Goal: Task Accomplishment & Management: Manage account settings

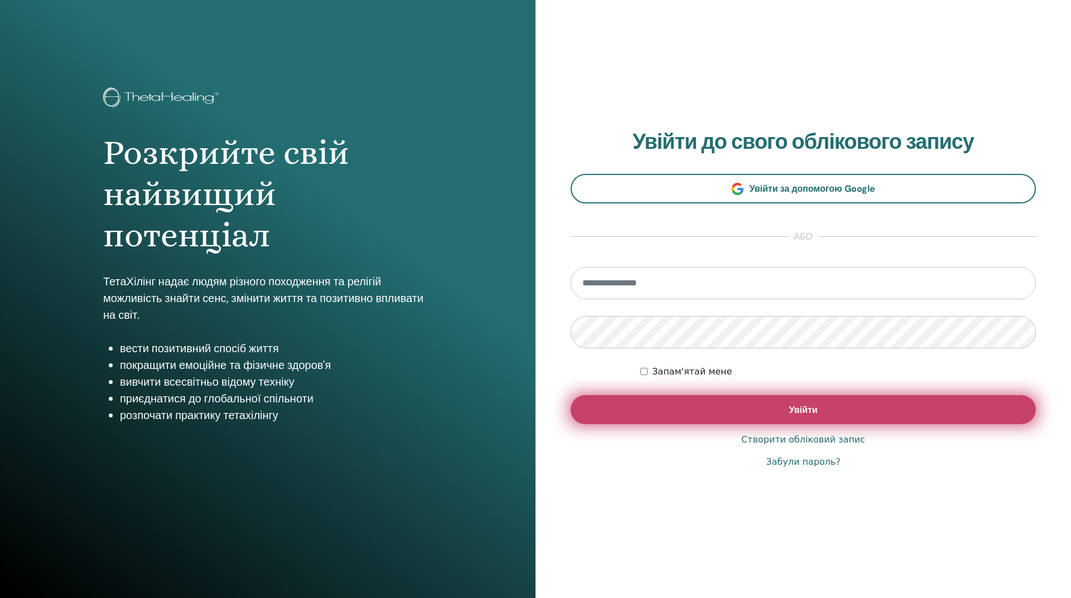
type input "**********"
click at [800, 419] on button "Увійти" at bounding box center [803, 409] width 465 height 29
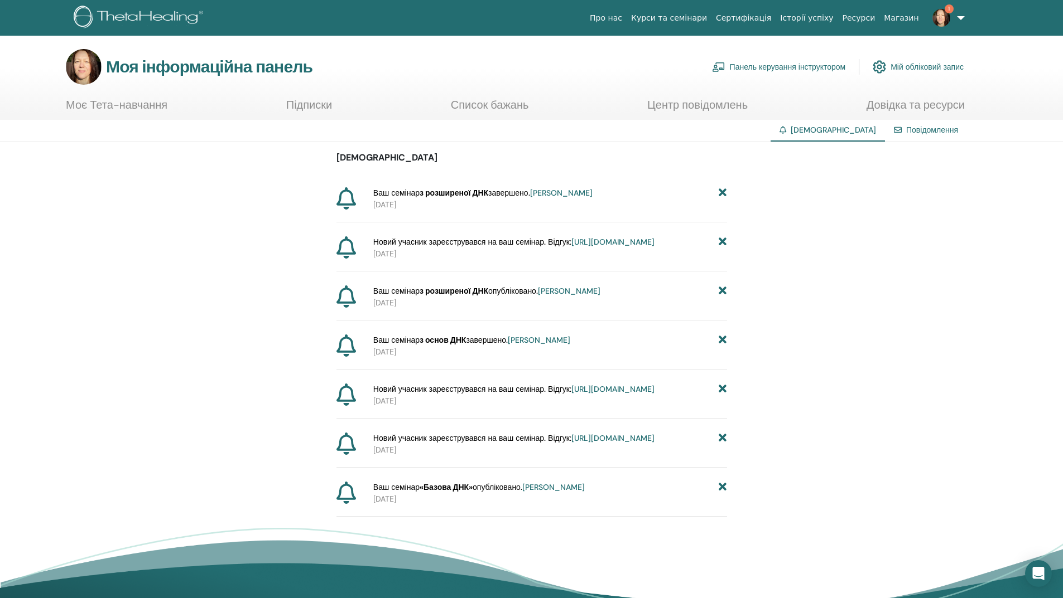
click at [723, 494] on icon at bounding box center [722, 488] width 8 height 12
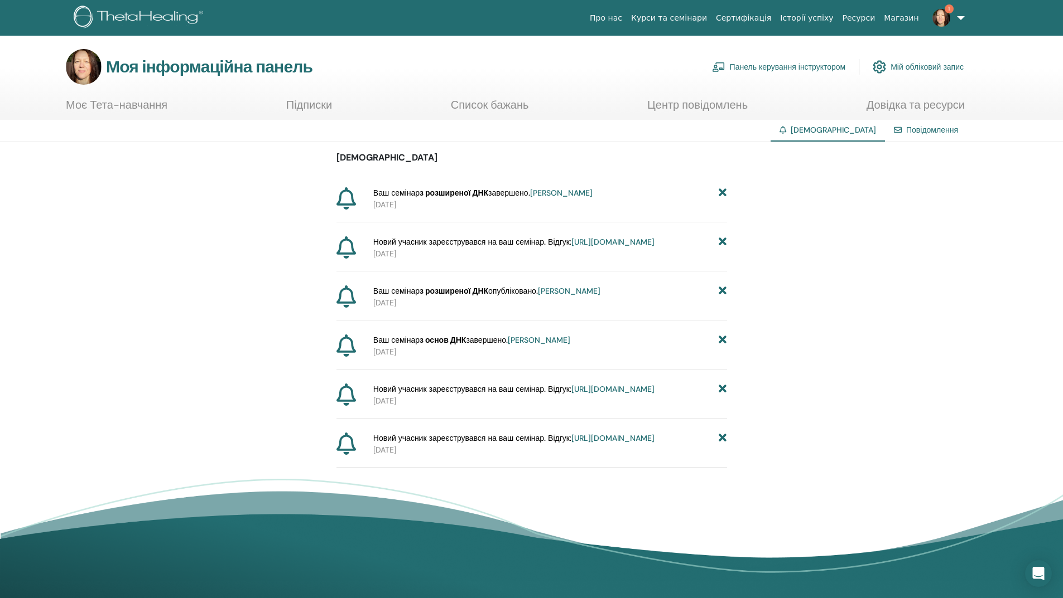
click at [724, 445] on icon at bounding box center [722, 439] width 8 height 12
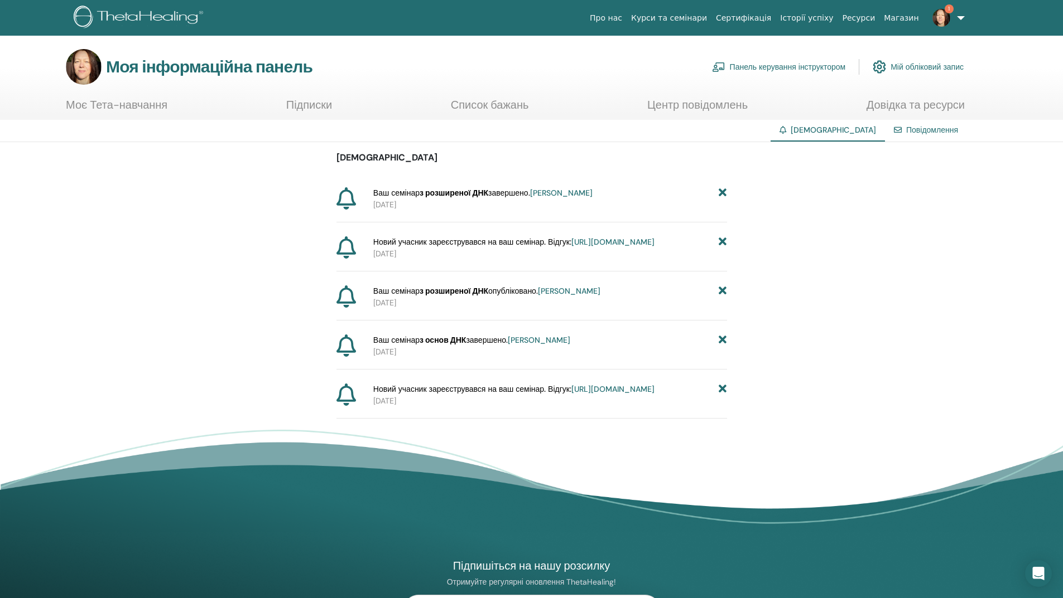
click at [723, 395] on icon at bounding box center [722, 390] width 8 height 12
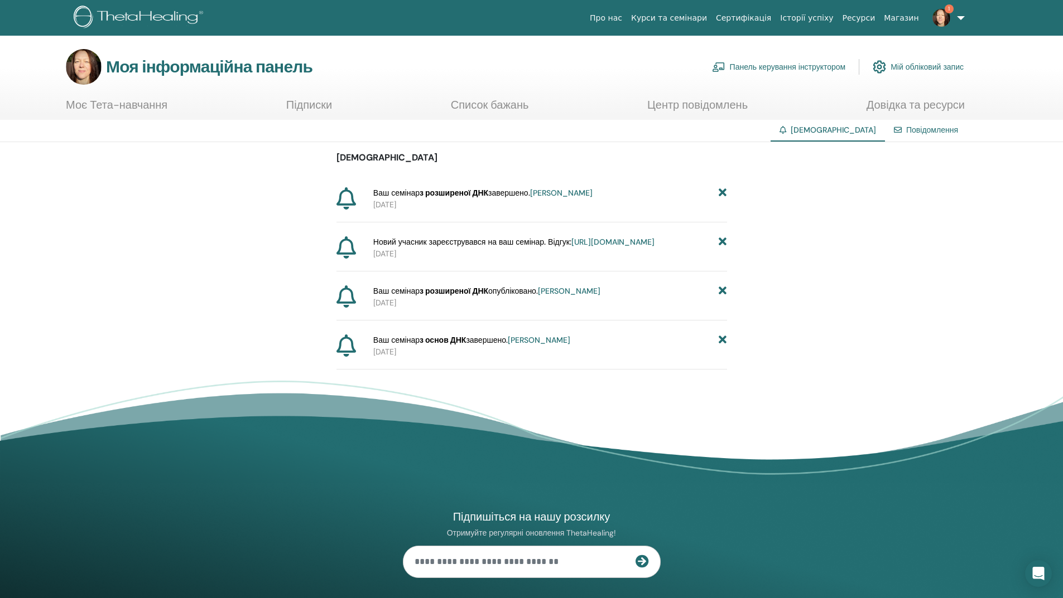
click at [723, 346] on icon at bounding box center [722, 341] width 8 height 12
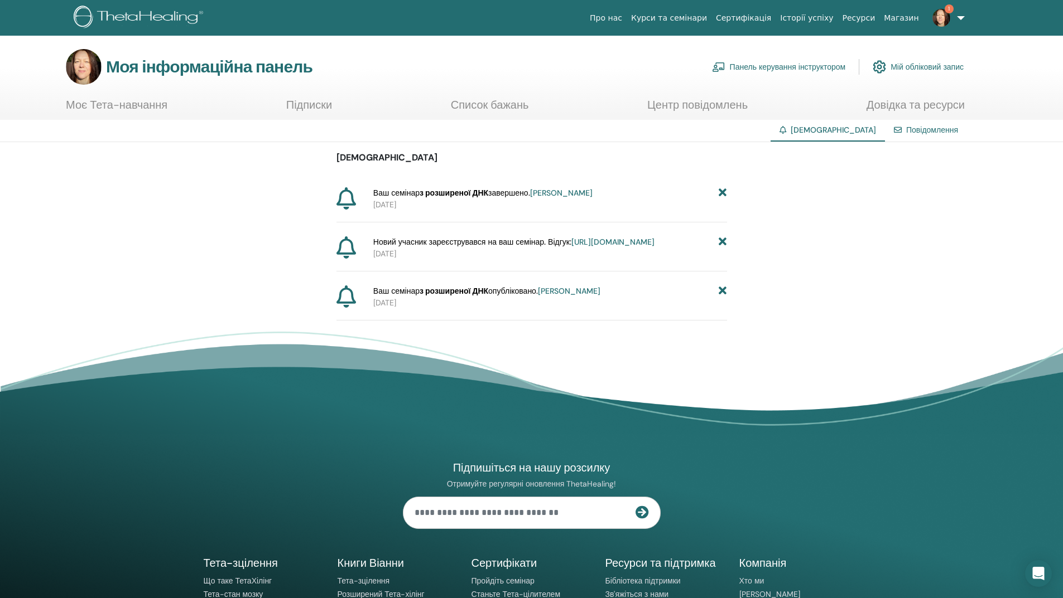
click at [723, 297] on icon at bounding box center [722, 292] width 8 height 12
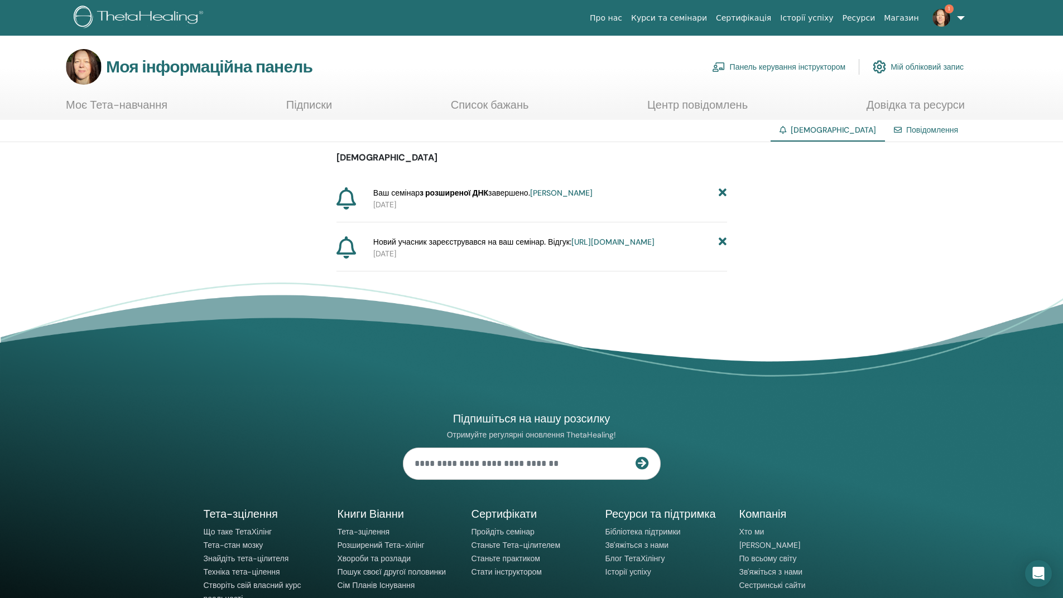
click at [723, 240] on icon at bounding box center [722, 242] width 8 height 12
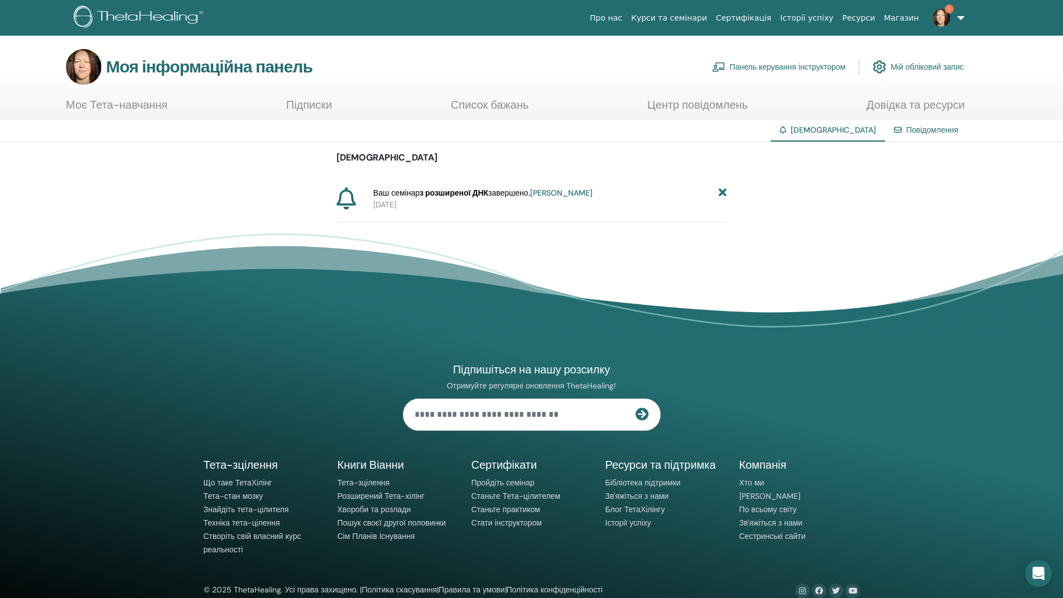
click at [720, 191] on icon at bounding box center [722, 193] width 8 height 12
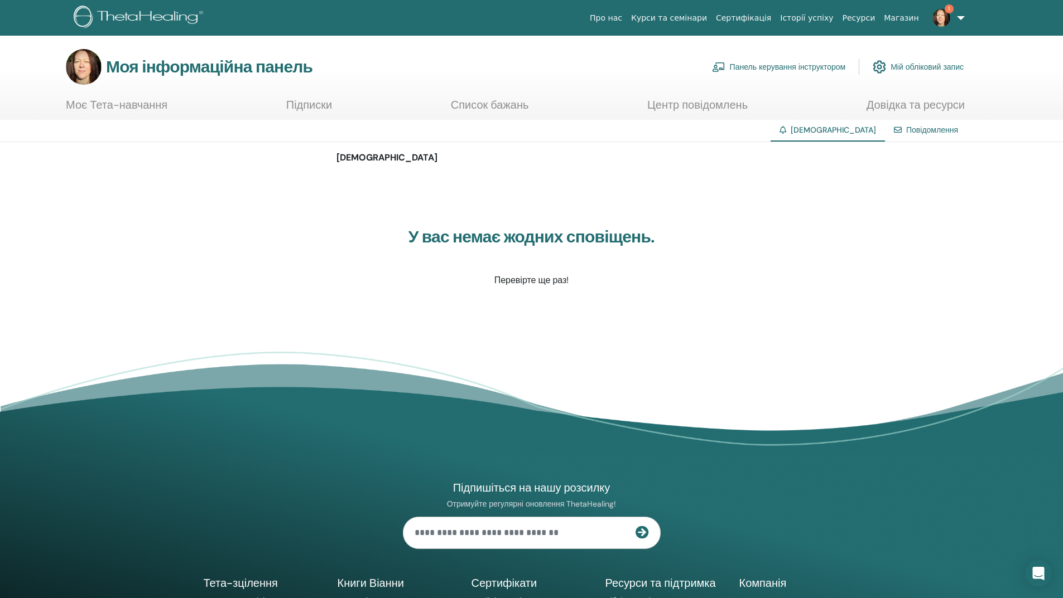
click at [809, 63] on font "Панель керування інструктором" at bounding box center [788, 67] width 116 height 10
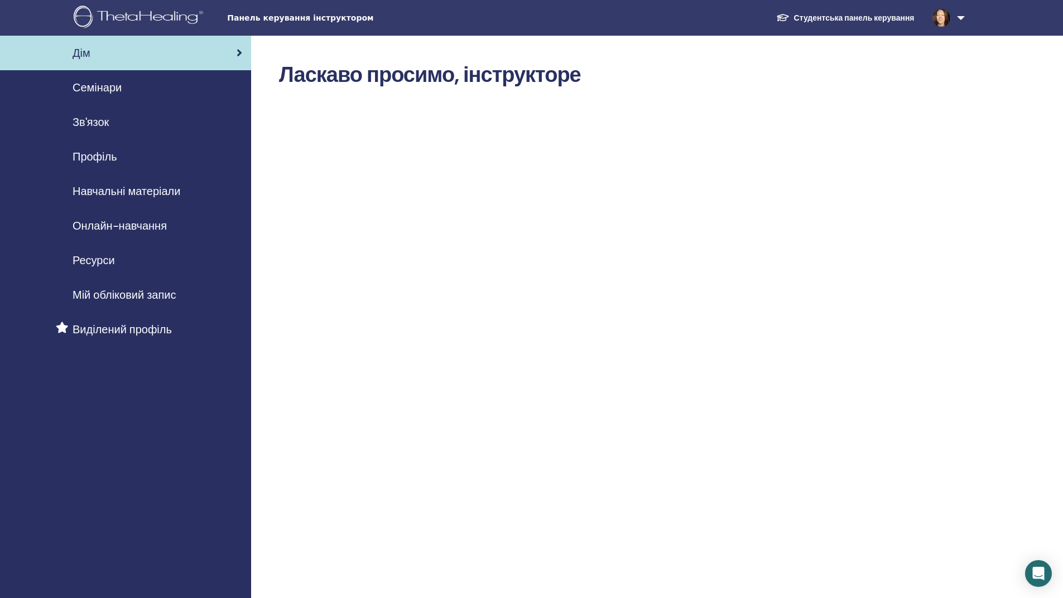
click at [112, 90] on font "Семінари" at bounding box center [97, 87] width 49 height 15
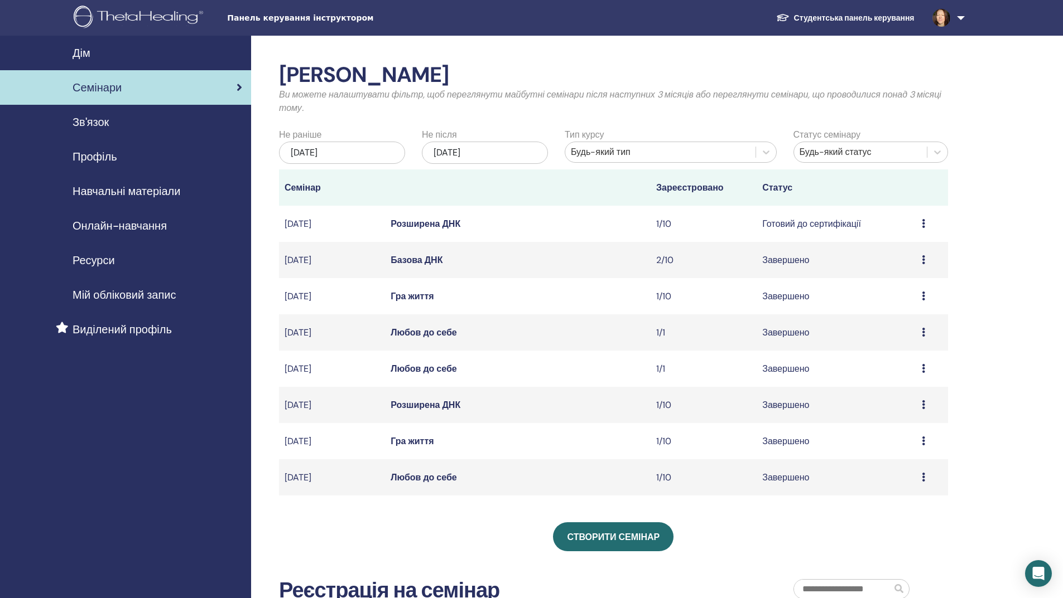
click at [98, 122] on font "Зв'язок" at bounding box center [91, 122] width 36 height 15
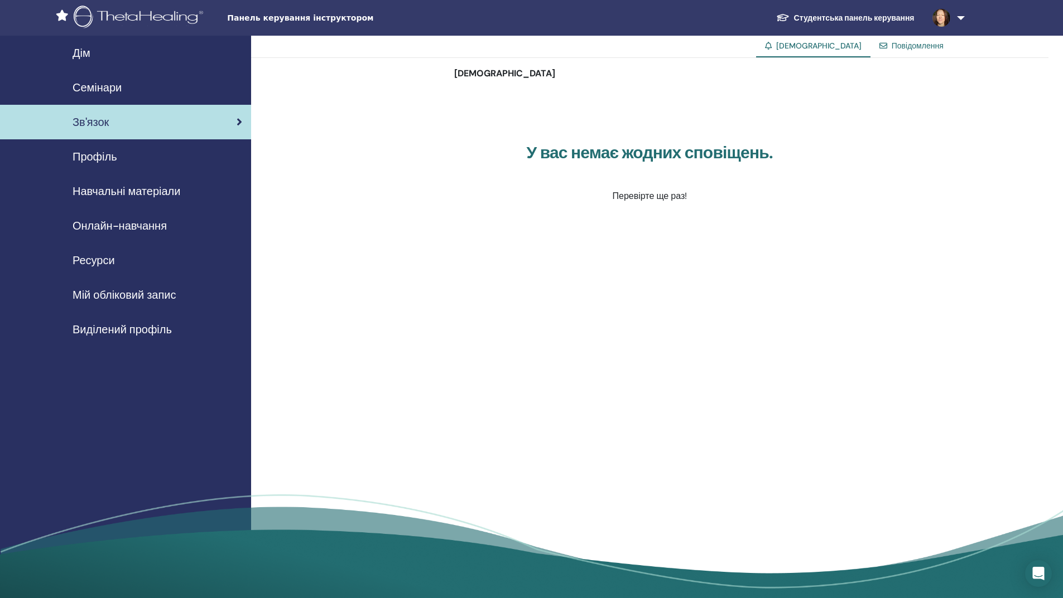
click at [104, 161] on font "Профіль" at bounding box center [95, 156] width 45 height 15
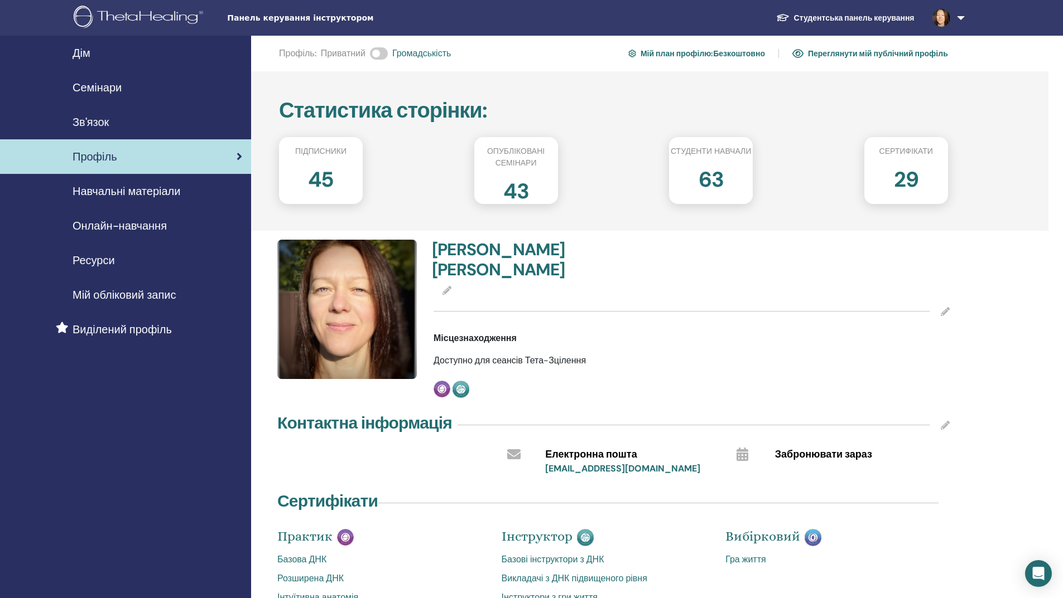
click at [381, 336] on img at bounding box center [346, 309] width 139 height 139
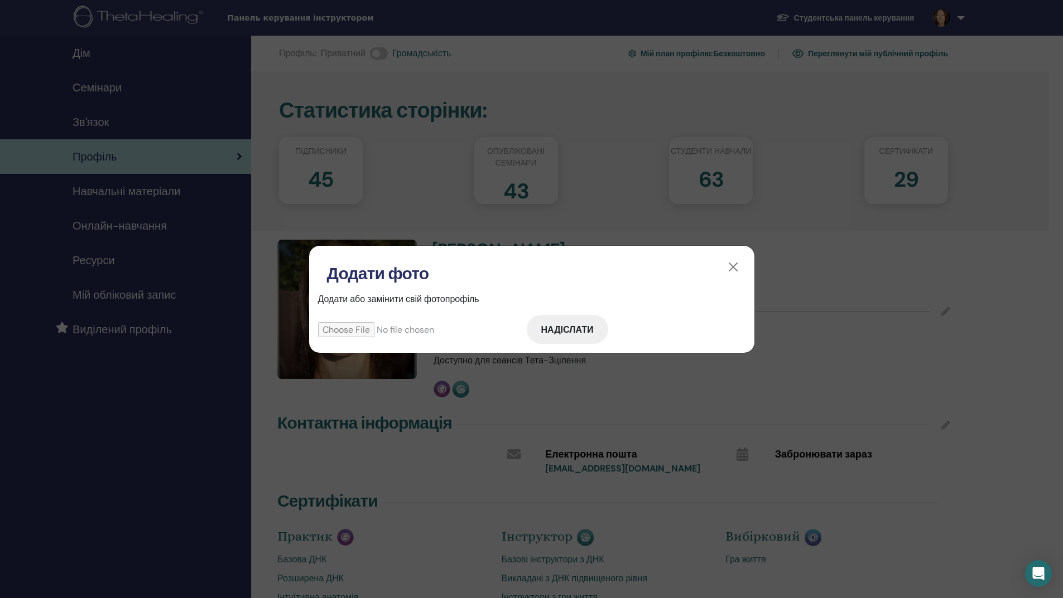
click at [370, 328] on input "file" at bounding box center [422, 329] width 209 height 15
type input "**********"
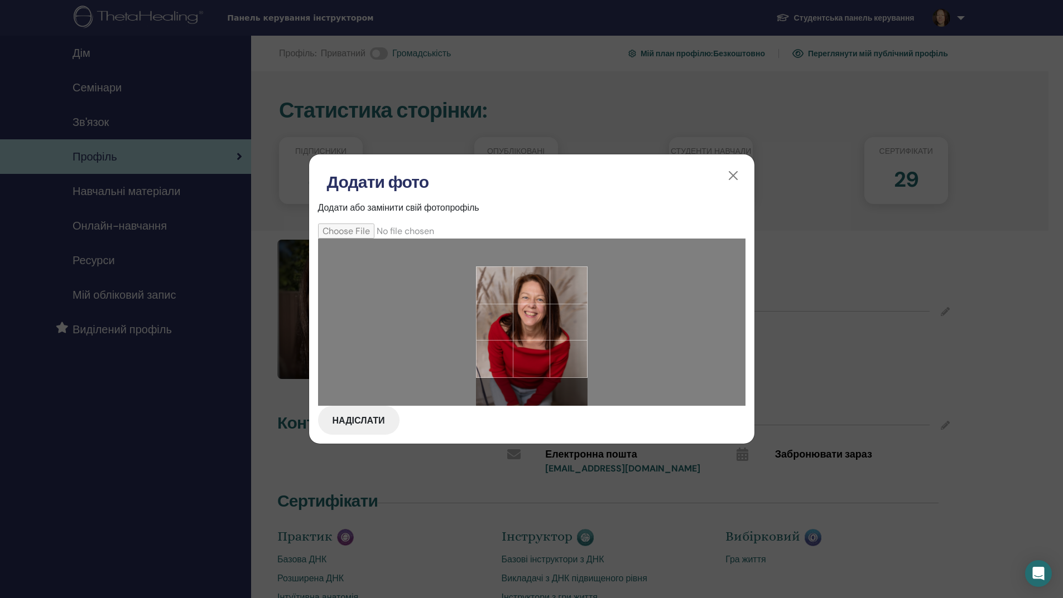
drag, startPoint x: 511, startPoint y: 341, endPoint x: 508, endPoint y: 377, distance: 35.9
click at [508, 377] on div at bounding box center [532, 323] width 112 height 112
click at [360, 422] on font "Надіслати" at bounding box center [358, 421] width 52 height 12
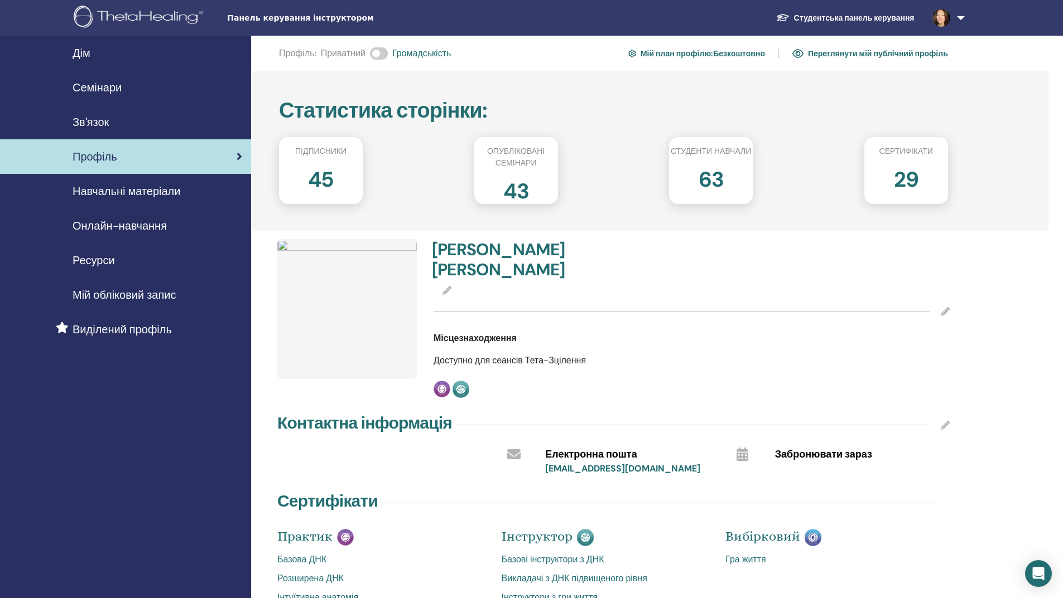
click at [448, 286] on icon at bounding box center [446, 290] width 9 height 9
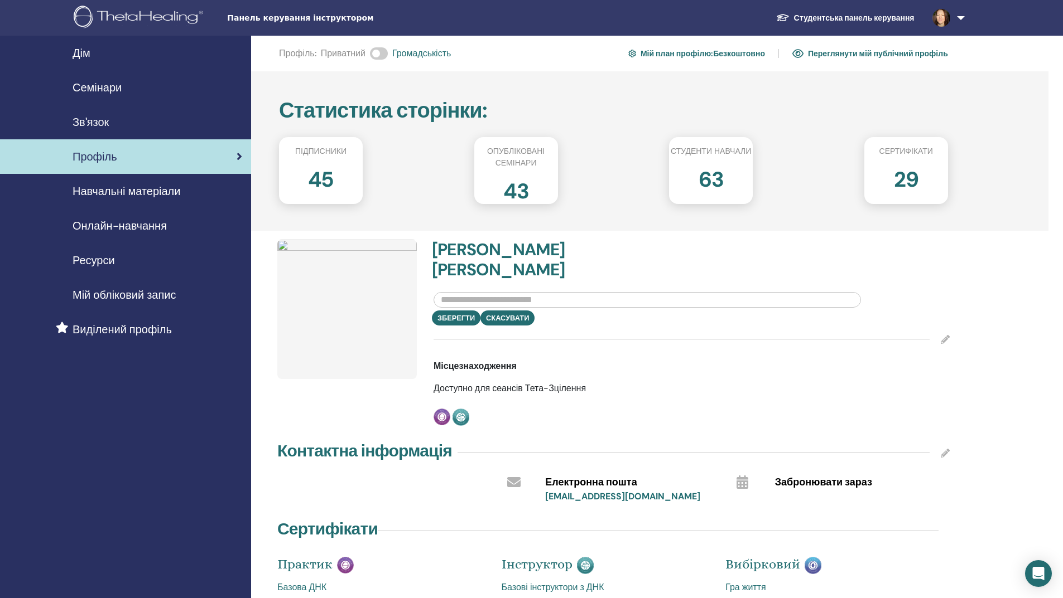
click at [347, 350] on img at bounding box center [346, 309] width 139 height 139
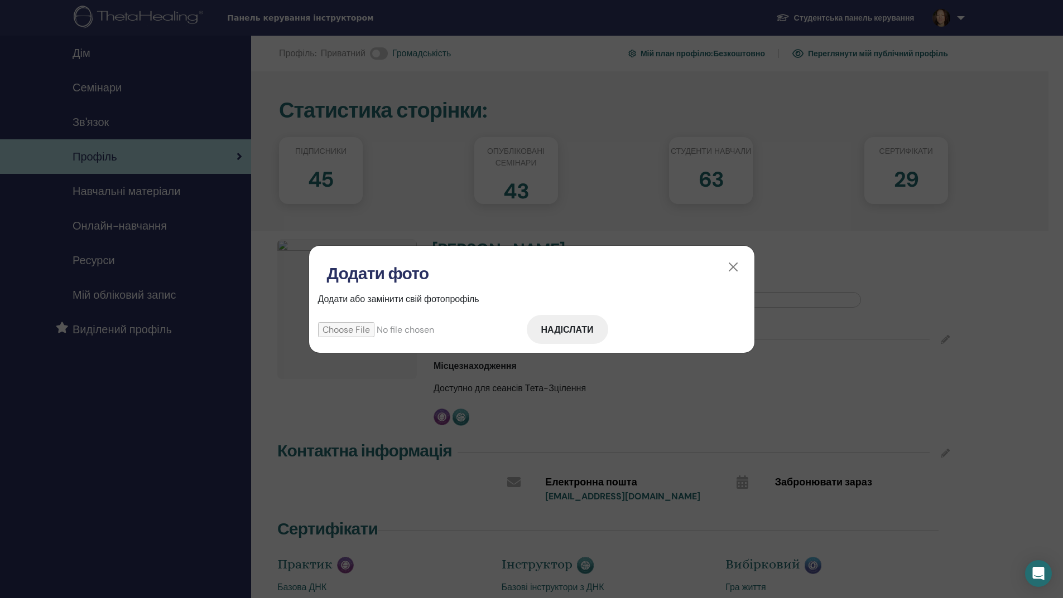
click at [364, 329] on input "file" at bounding box center [422, 329] width 209 height 15
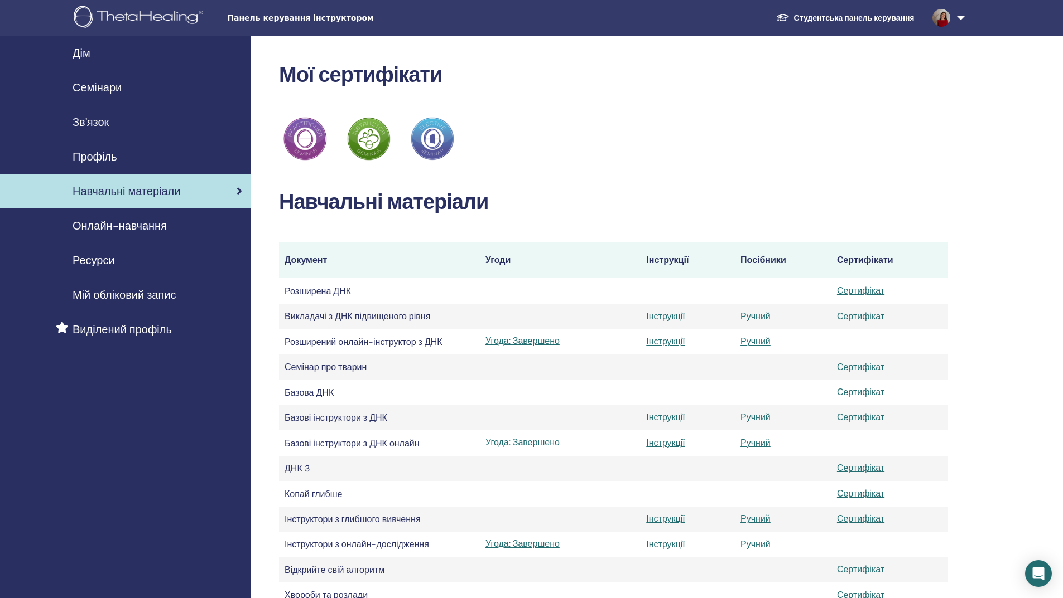
click at [112, 262] on font "Ресурси" at bounding box center [94, 260] width 42 height 15
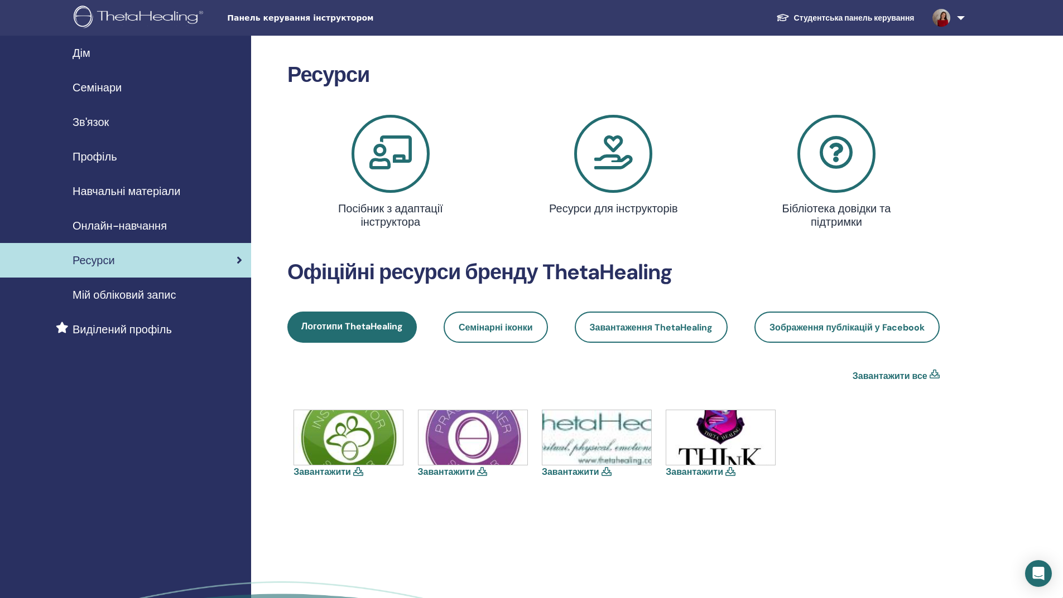
click at [858, 20] on font "Студентська панель керування" at bounding box center [854, 18] width 120 height 10
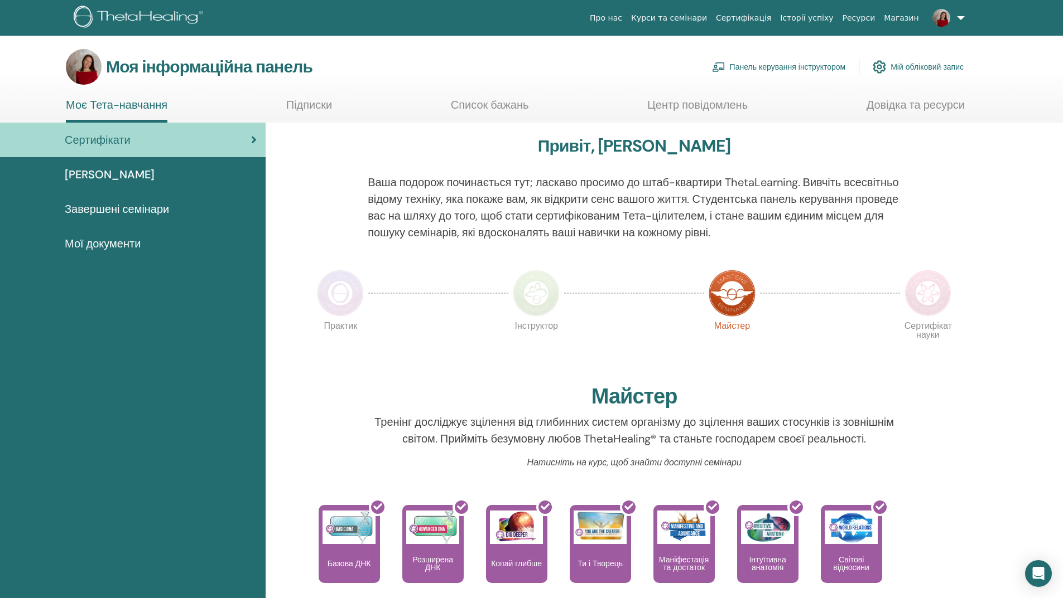
click at [143, 13] on img at bounding box center [140, 18] width 133 height 25
